Goal: Find specific page/section: Find specific page/section

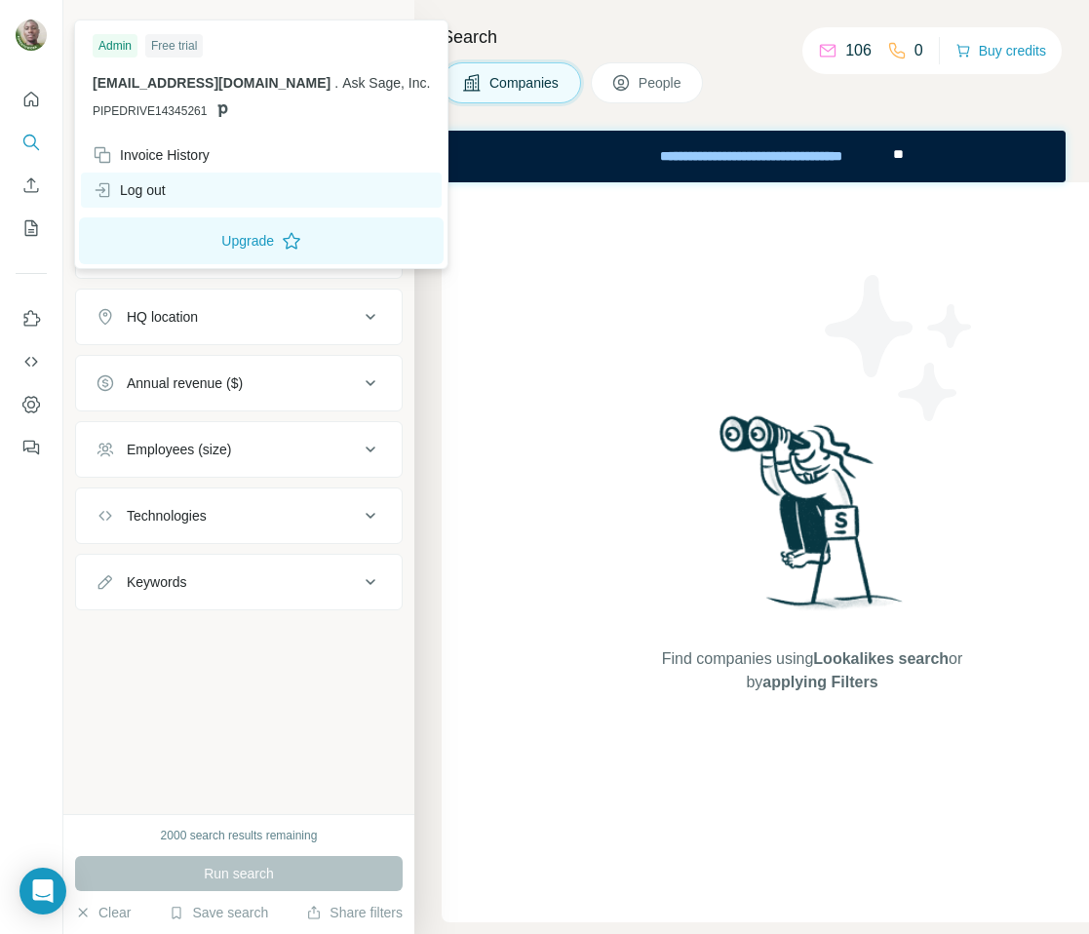
click at [173, 194] on div "Log out" at bounding box center [261, 189] width 361 height 35
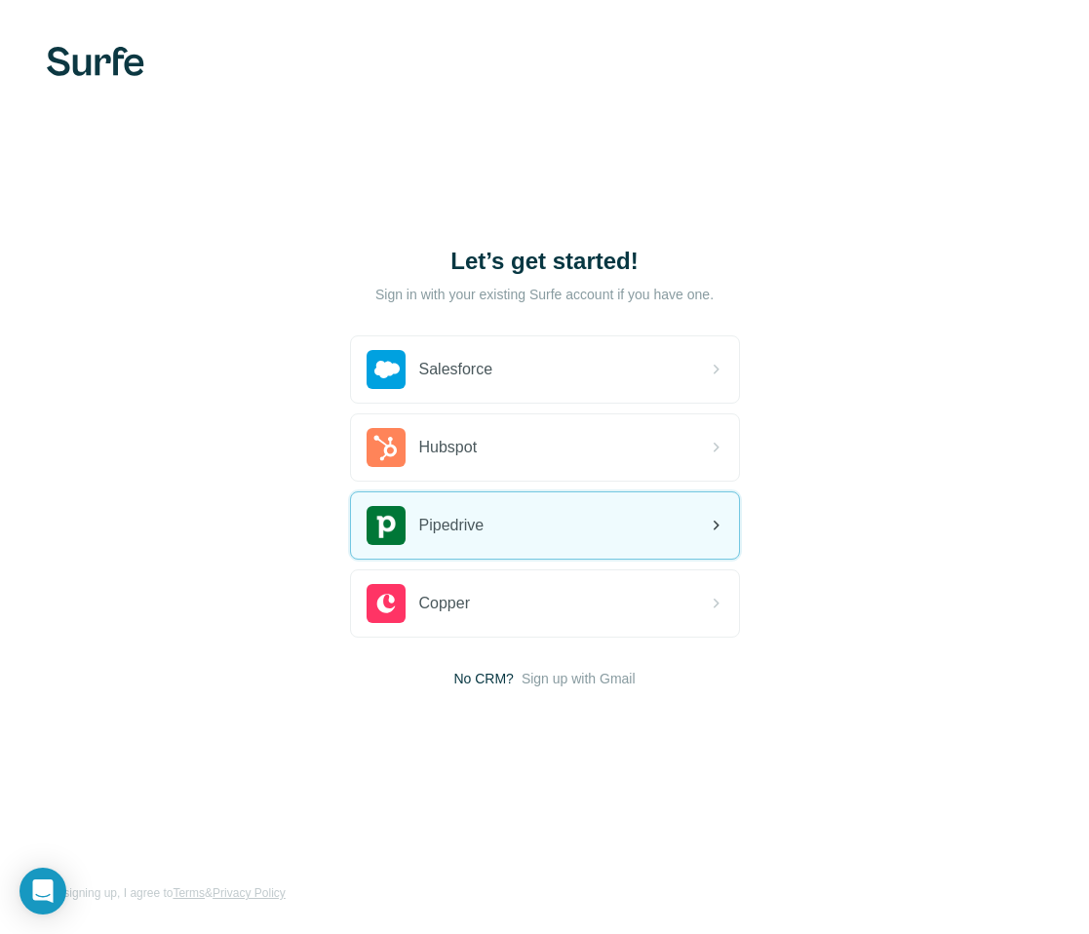
click at [468, 534] on span "Pipedrive" at bounding box center [451, 525] width 65 height 23
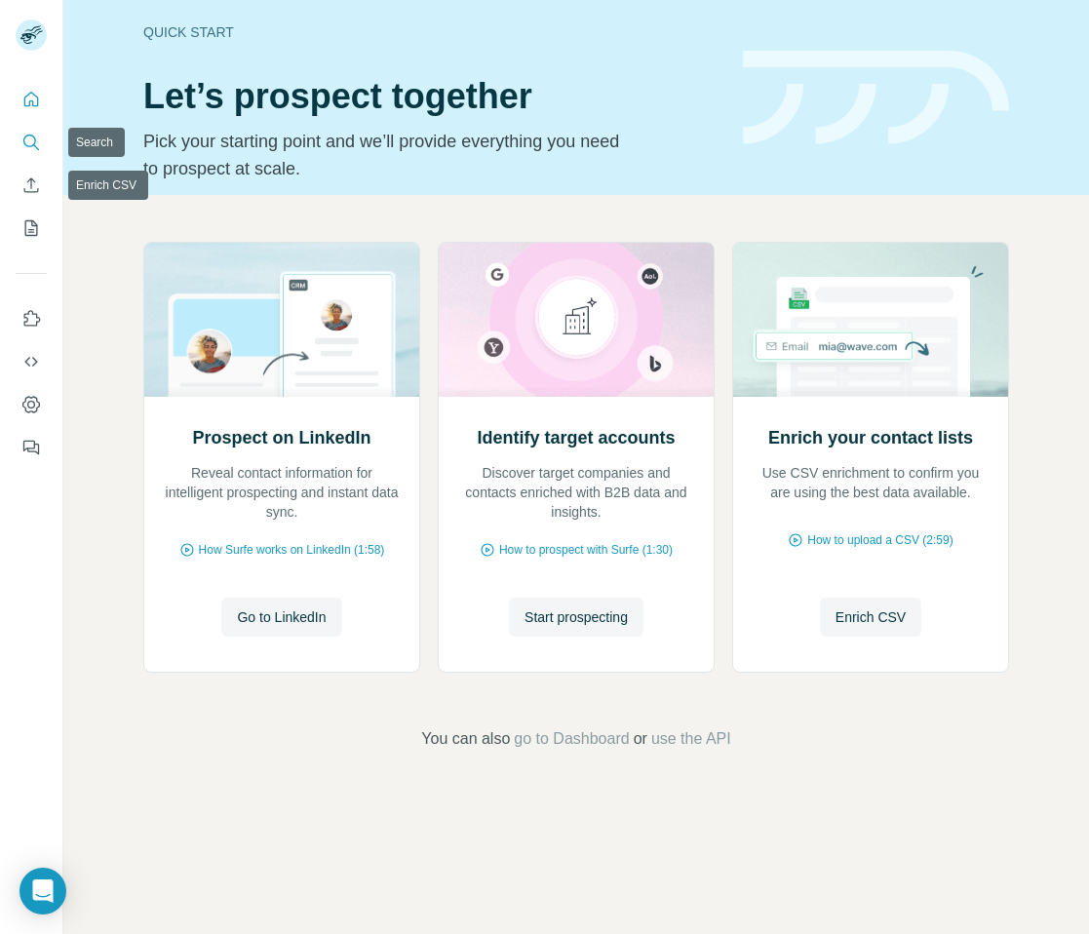
click at [30, 139] on icon "Search" at bounding box center [30, 142] width 19 height 19
